Goal: Navigation & Orientation: Find specific page/section

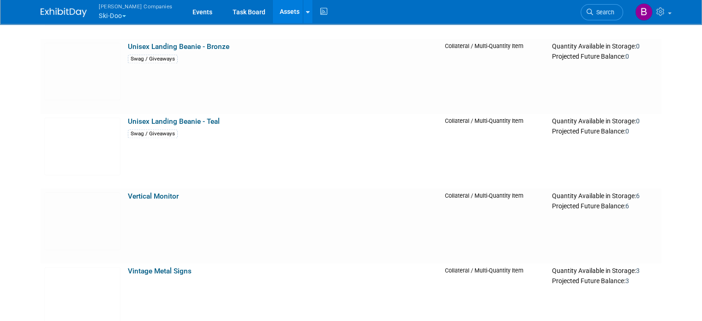
click at [116, 11] on button "Warnert Companies Ski-Doo" at bounding box center [141, 12] width 86 height 24
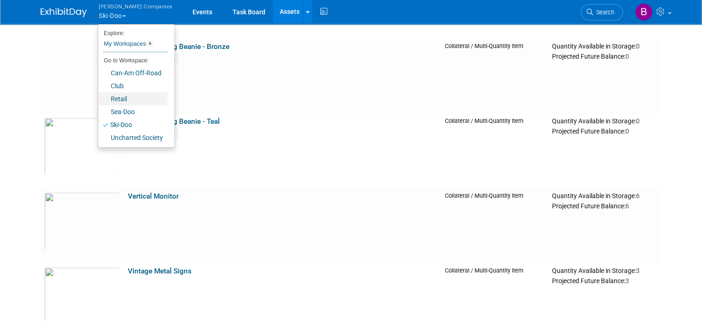
click at [113, 97] on link "Retail" at bounding box center [132, 98] width 69 height 13
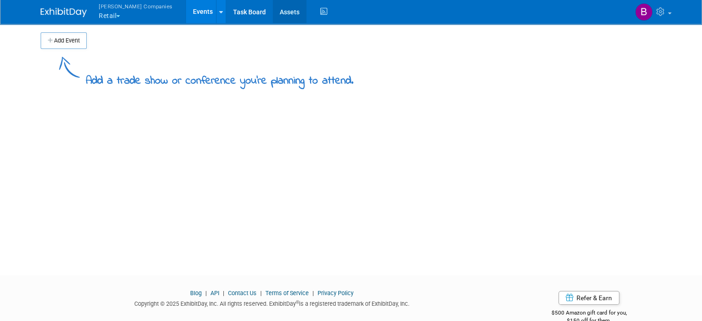
click at [273, 11] on link "Assets" at bounding box center [290, 11] width 34 height 23
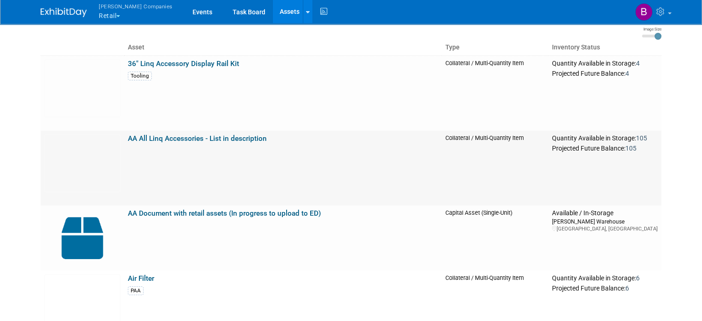
scroll to position [59, 0]
click at [186, 139] on link "AA All Linq Accessories - List in description" at bounding box center [197, 138] width 139 height 8
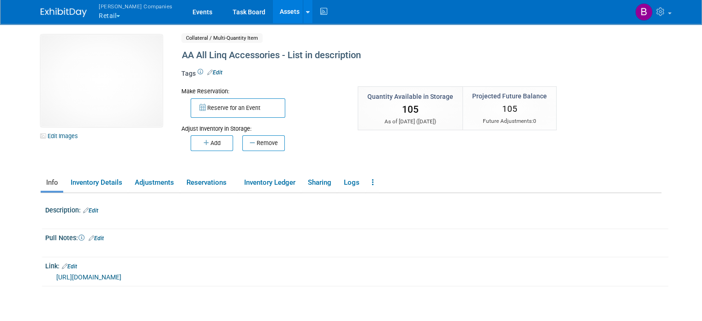
click at [83, 275] on link "[URL][DOMAIN_NAME]" at bounding box center [88, 276] width 65 height 7
drag, startPoint x: 108, startPoint y: 11, endPoint x: 108, endPoint y: 6, distance: 4.6
click at [108, 11] on button "Warnert Companies Retail" at bounding box center [141, 12] width 86 height 24
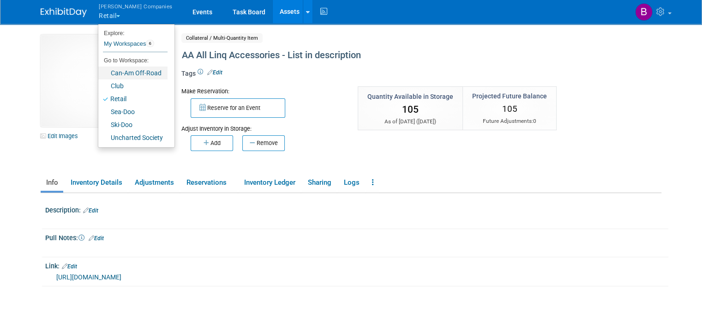
click at [107, 69] on link "Can-Am Off-Road" at bounding box center [132, 72] width 69 height 13
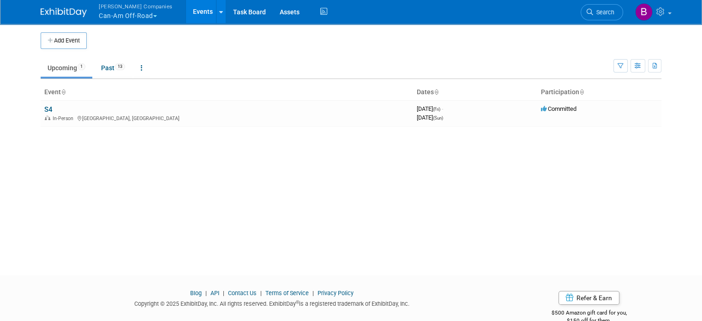
click at [132, 9] on span "[PERSON_NAME] Companies" at bounding box center [136, 6] width 74 height 10
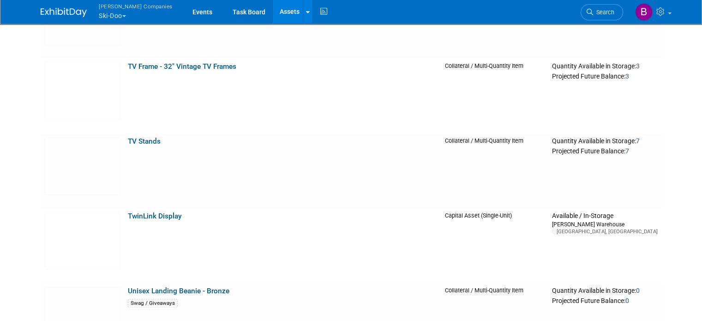
scroll to position [8017, 0]
